Goal: Information Seeking & Learning: Learn about a topic

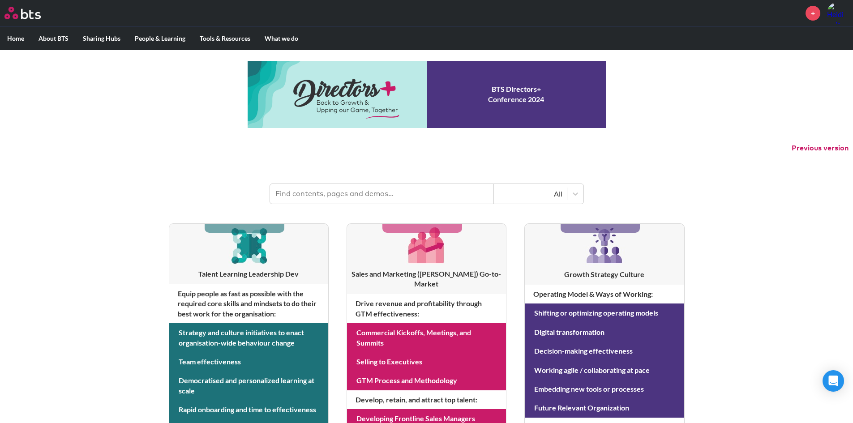
click at [328, 188] on input "text" at bounding box center [382, 194] width 224 height 20
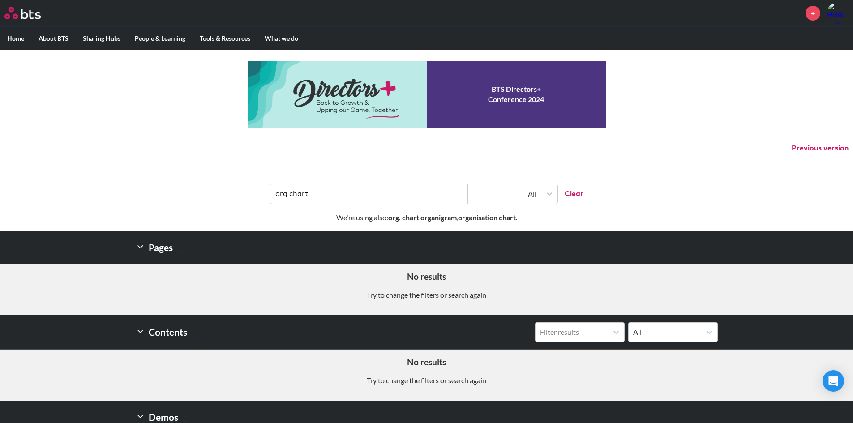
scroll to position [0, 0]
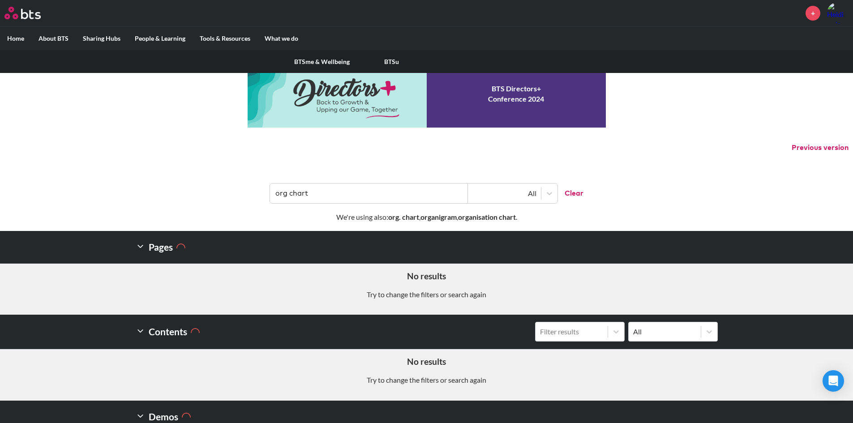
type input "org chart"
click at [392, 58] on link "BTSu" at bounding box center [392, 61] width 70 height 23
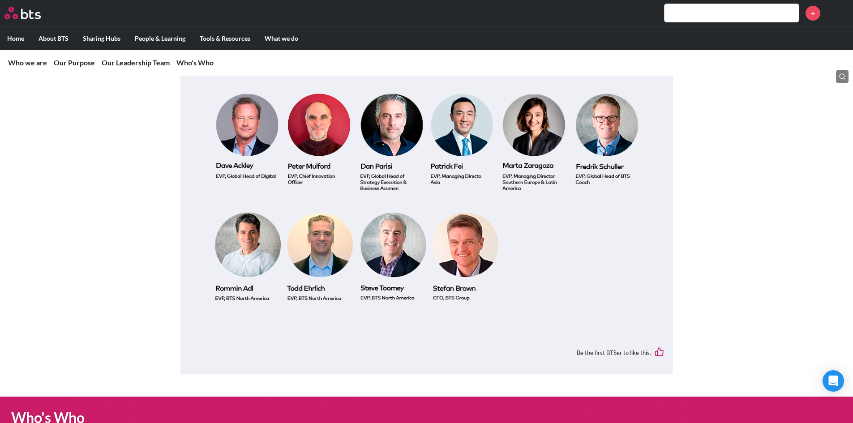
scroll to position [1058, 0]
click at [383, 251] on img at bounding box center [426, 139] width 474 height 365
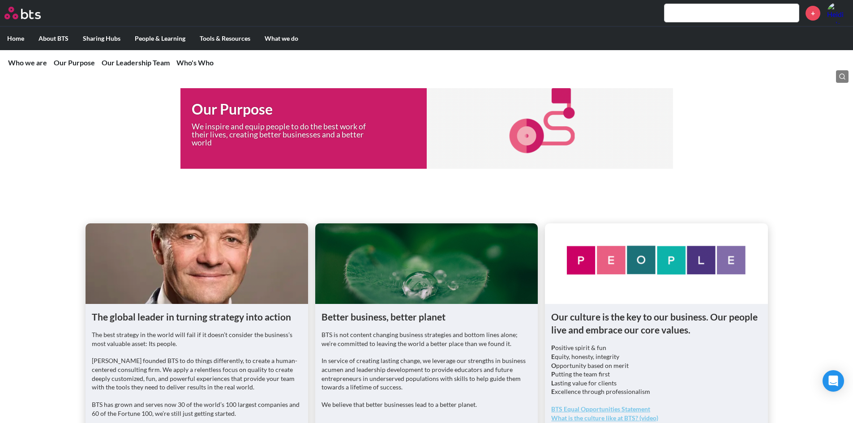
scroll to position [0, 0]
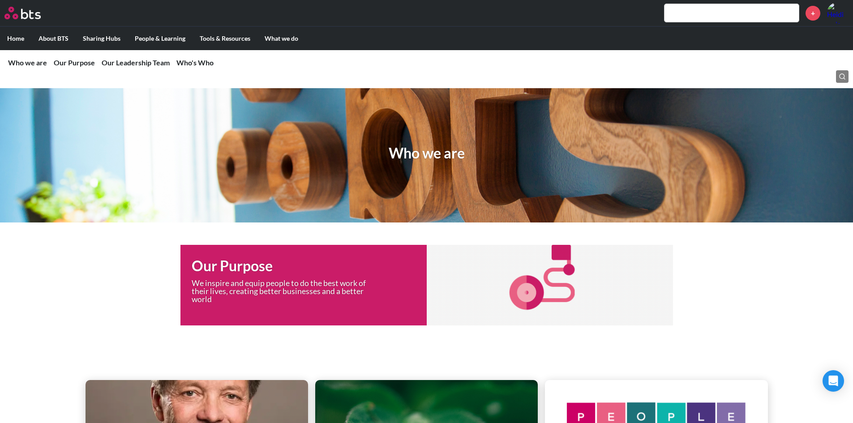
click at [837, 16] on img at bounding box center [837, 12] width 21 height 21
